Goal: Information Seeking & Learning: Find specific page/section

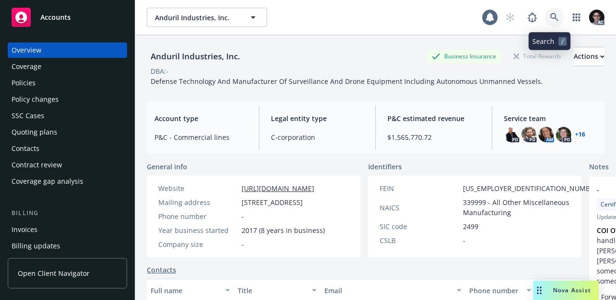
click at [556, 16] on link at bounding box center [554, 17] width 19 height 19
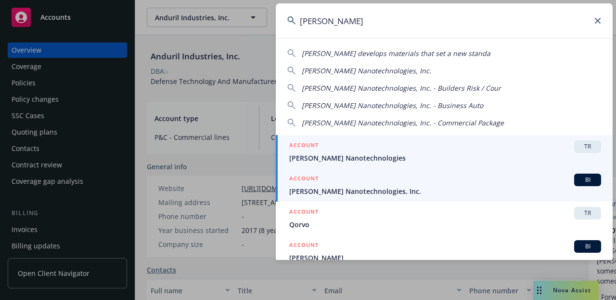
type input "[PERSON_NAME]"
click at [583, 181] on span "BI" at bounding box center [587, 179] width 19 height 9
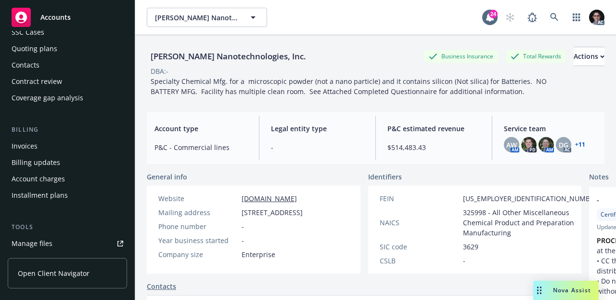
scroll to position [190, 0]
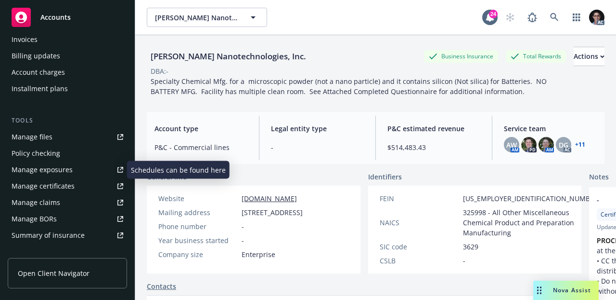
click at [60, 165] on div "Manage exposures" at bounding box center [42, 169] width 61 height 15
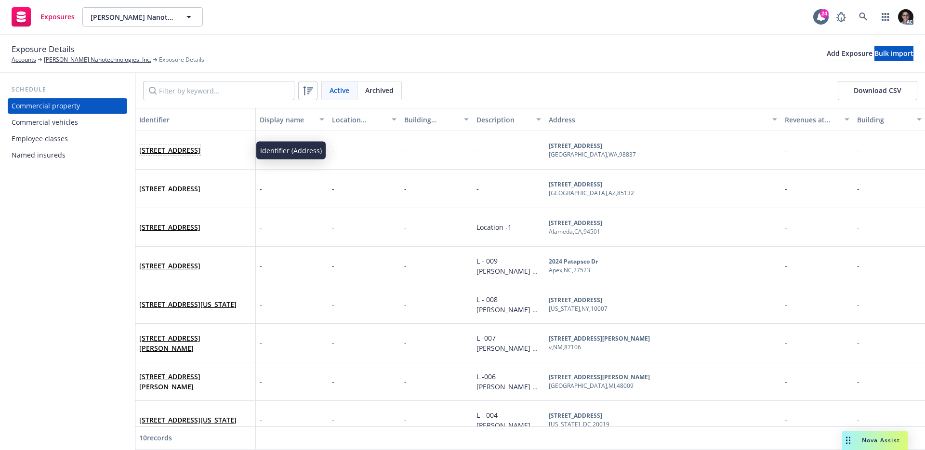
drag, startPoint x: 184, startPoint y: 154, endPoint x: 139, endPoint y: 144, distance: 46.2
click at [139, 145] on span "3741 Road N NE , Moses Lake, WA, 98837 , USA" at bounding box center [169, 150] width 61 height 10
